Goal: Information Seeking & Learning: Learn about a topic

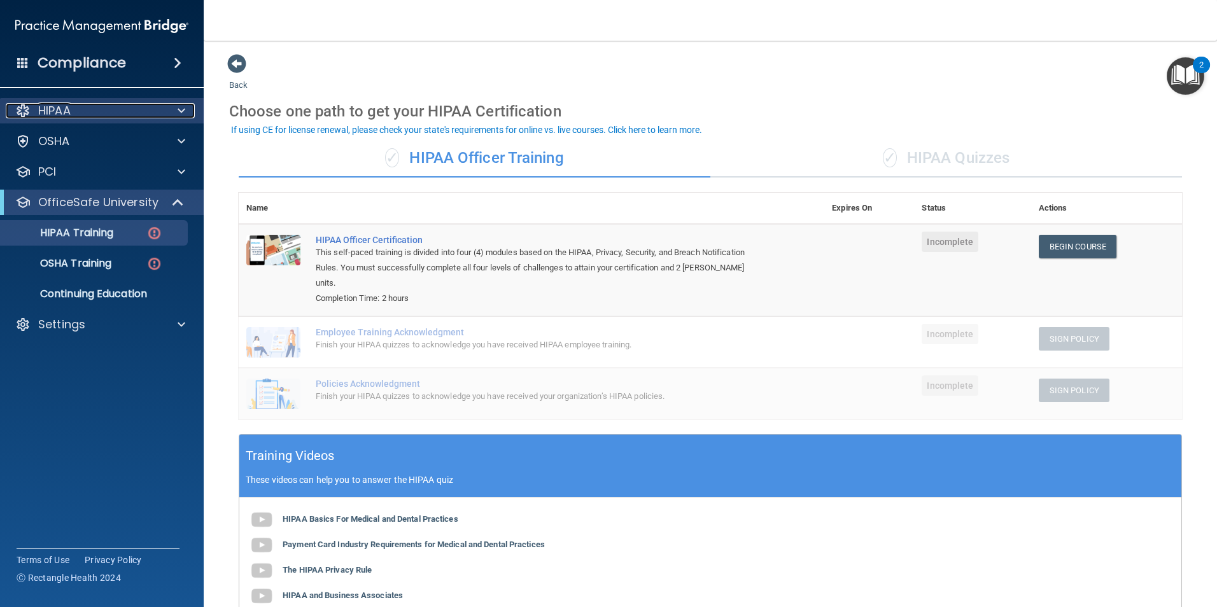
click at [75, 116] on div "HIPAA" at bounding box center [85, 110] width 158 height 15
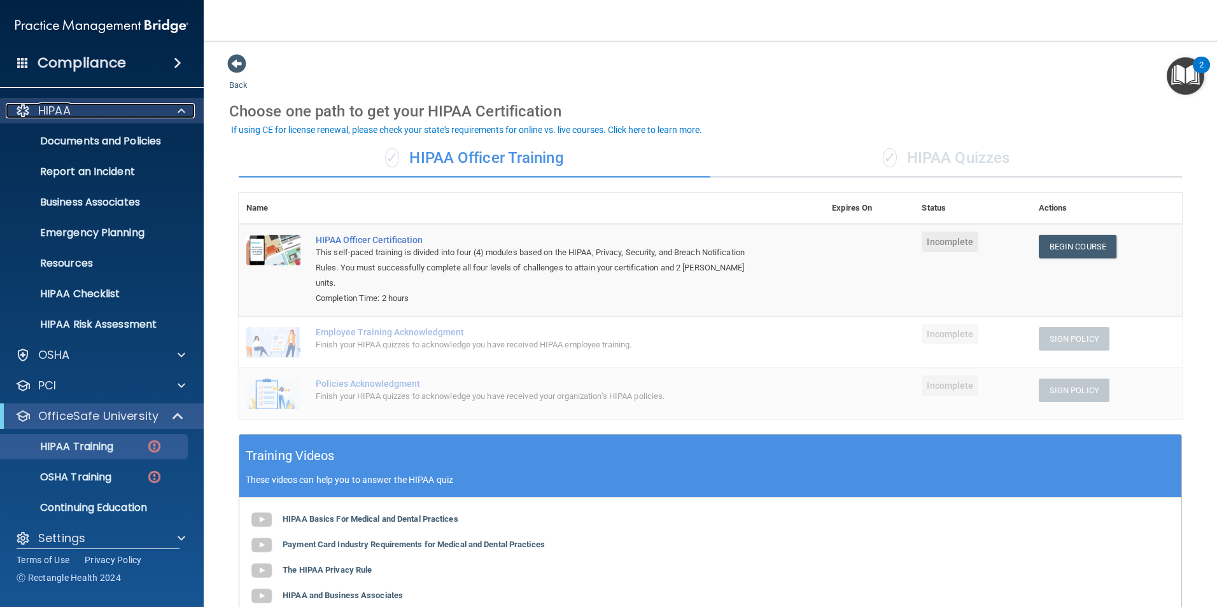
click at [75, 116] on div "HIPAA" at bounding box center [85, 110] width 158 height 15
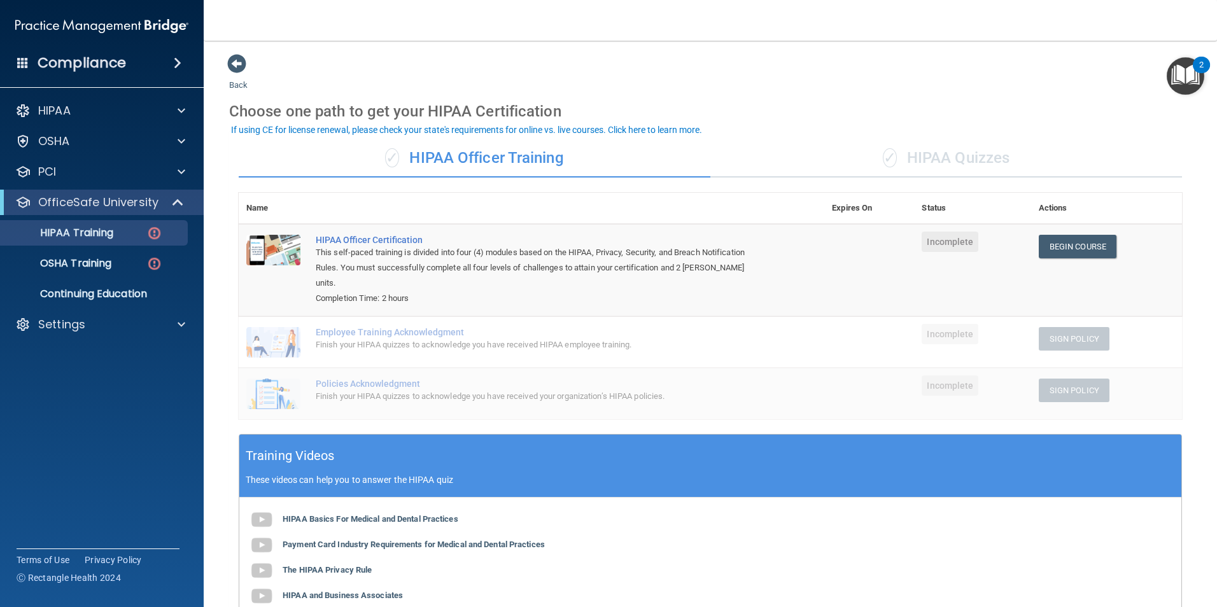
click at [100, 60] on h4 "Compliance" at bounding box center [82, 63] width 88 height 18
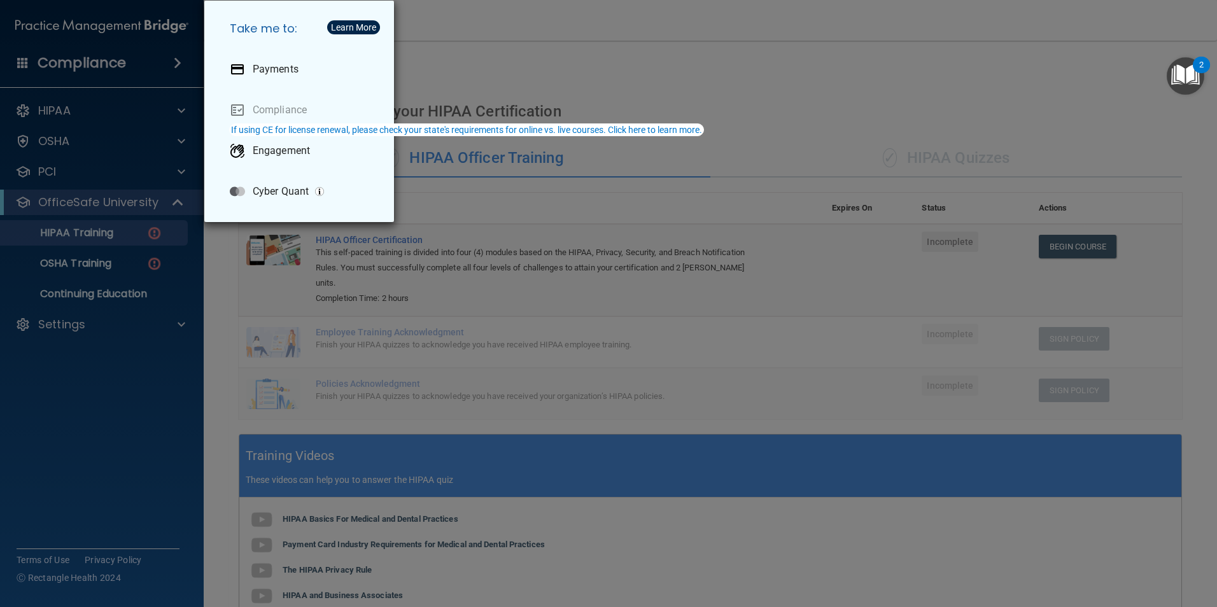
click at [510, 60] on div "Take me to: Payments Compliance Engagement Cyber Quant" at bounding box center [608, 303] width 1217 height 607
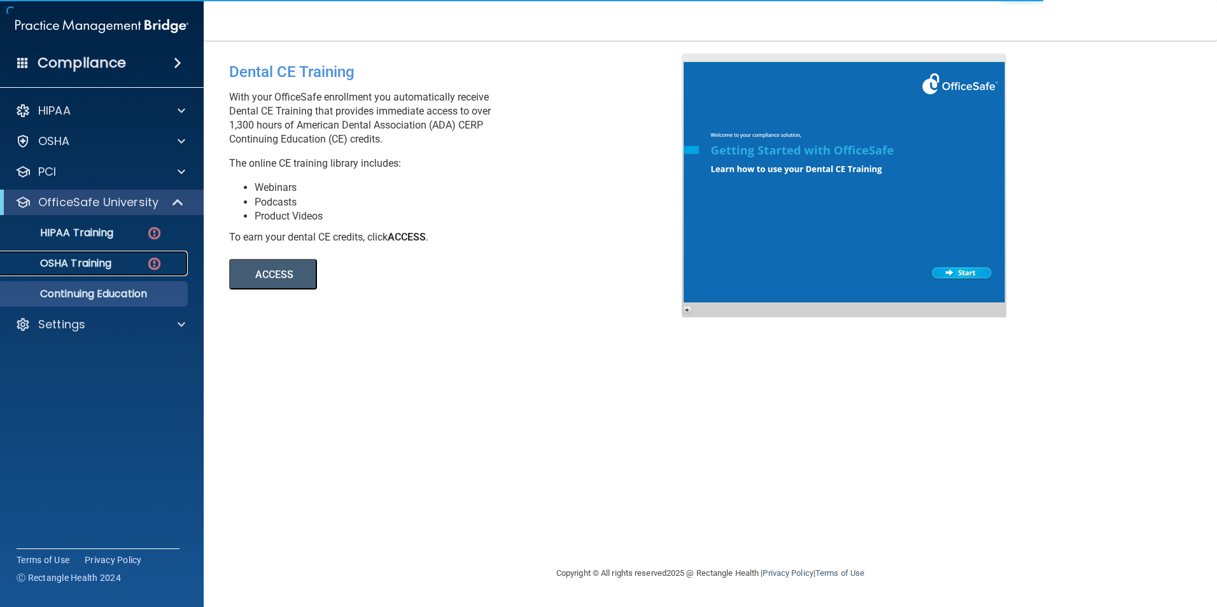
click at [69, 265] on p "OSHA Training" at bounding box center [59, 263] width 103 height 13
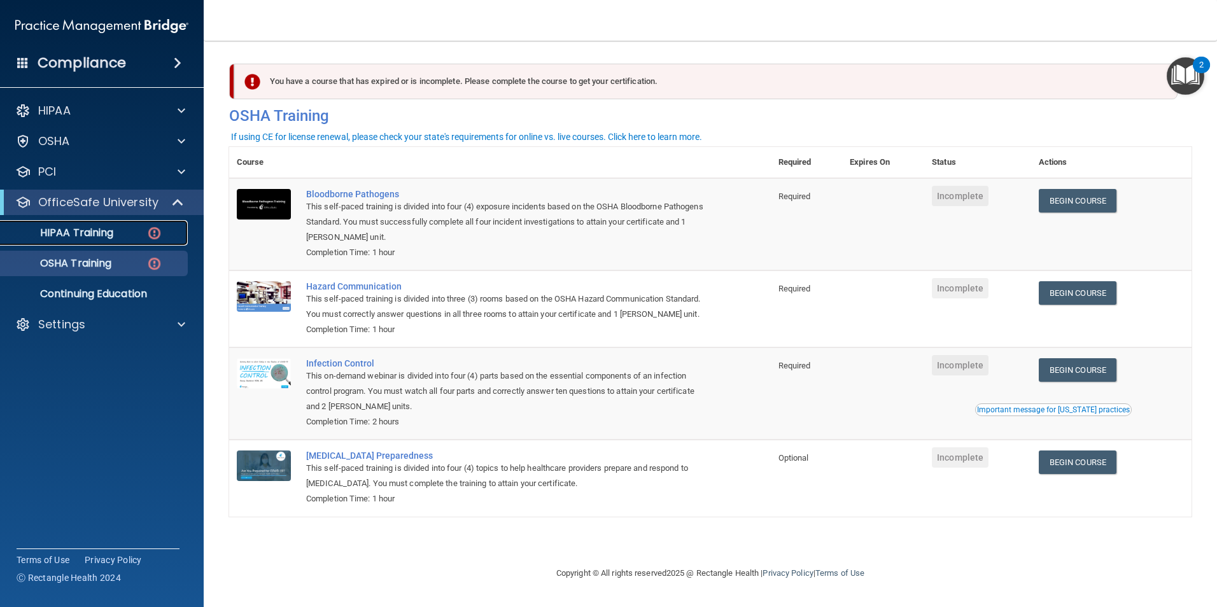
click at [73, 235] on p "HIPAA Training" at bounding box center [60, 233] width 105 height 13
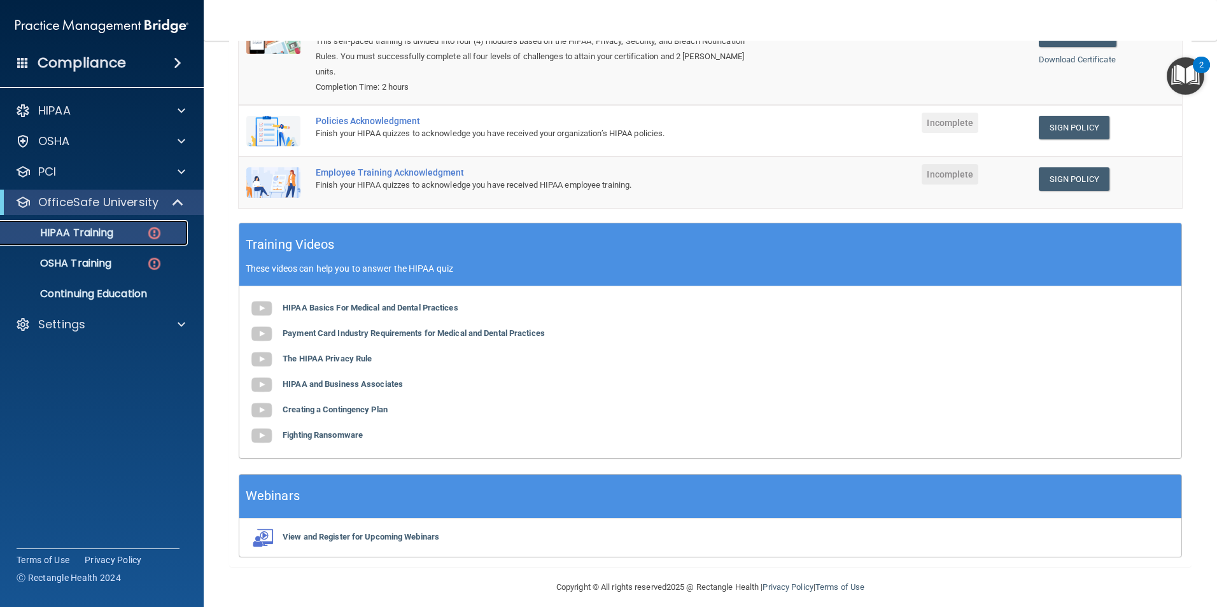
scroll to position [223, 0]
